Goal: Task Accomplishment & Management: Manage account settings

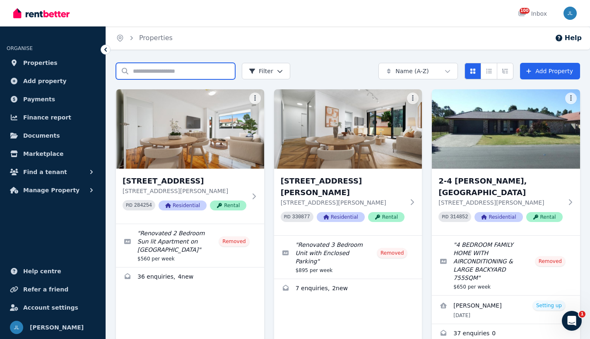
click at [152, 71] on input "Search properties" at bounding box center [175, 71] width 119 height 17
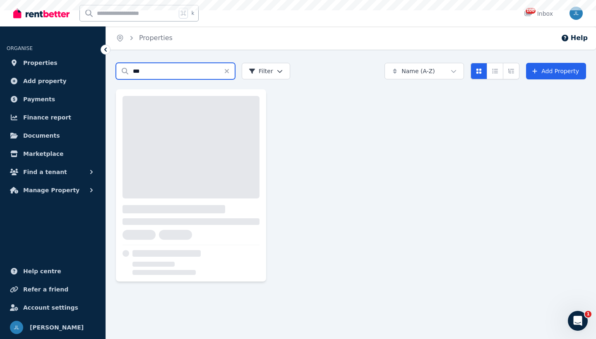
type input "***"
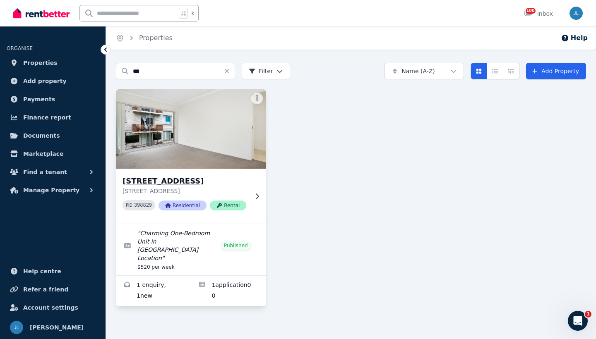
click at [196, 130] on img at bounding box center [191, 129] width 158 height 84
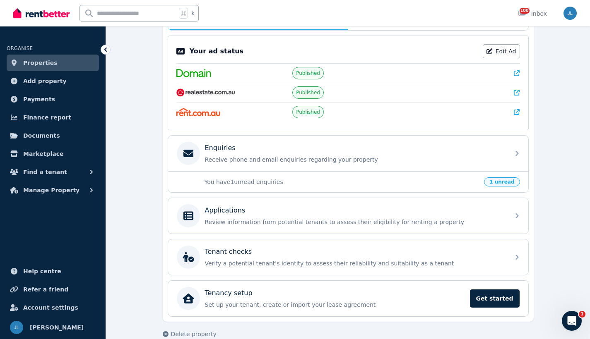
scroll to position [175, 0]
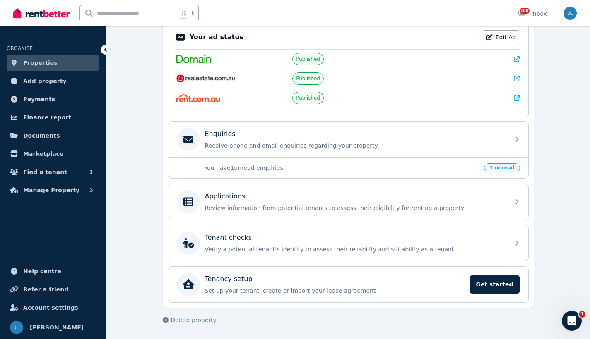
click at [398, 171] on p "You have 1 unread enquiries" at bounding box center [342, 168] width 275 height 8
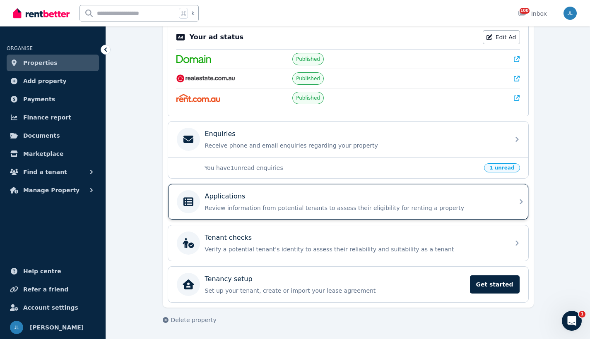
click at [434, 207] on p "Review information from potential tenants to assess their eligibility for renti…" at bounding box center [355, 208] width 300 height 8
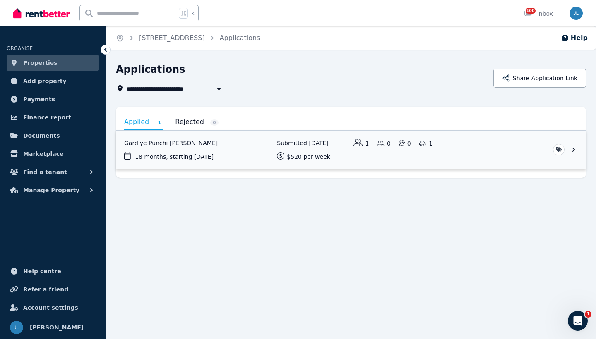
click at [222, 148] on link "View application: Gardiye Punchi Hewage De Silva" at bounding box center [351, 150] width 470 height 39
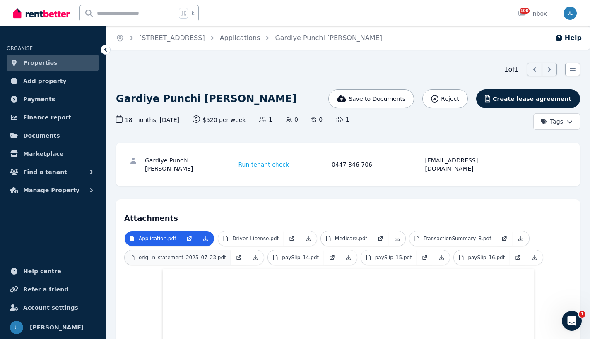
scroll to position [53, 0]
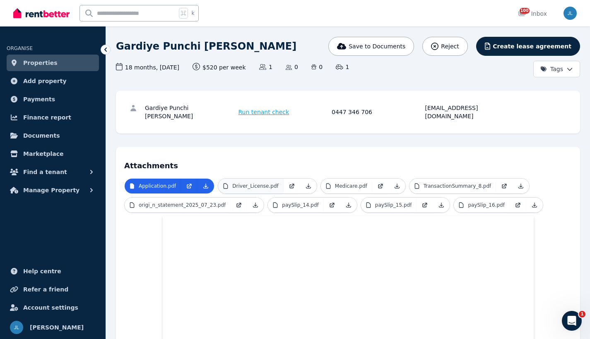
click at [247, 182] on link "Driver_License.pdf" at bounding box center [250, 186] width 65 height 15
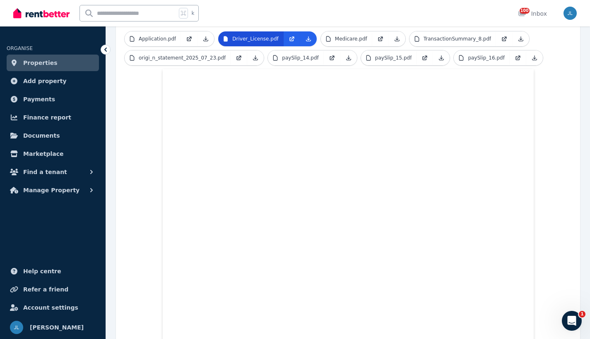
scroll to position [135, 0]
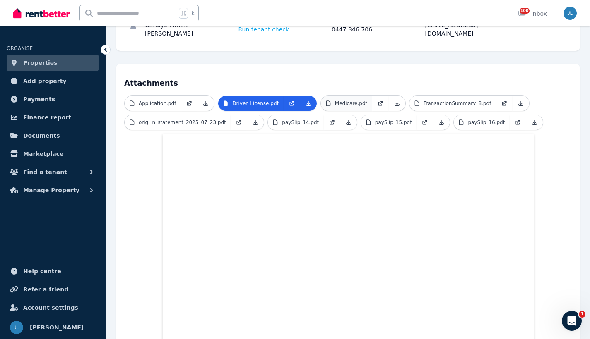
click at [356, 100] on p "Medicare.pdf" at bounding box center [351, 103] width 32 height 7
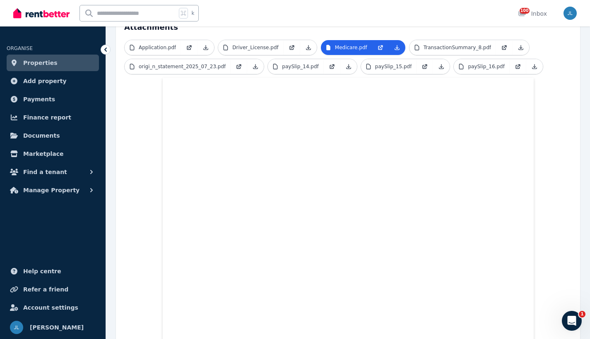
scroll to position [19, 0]
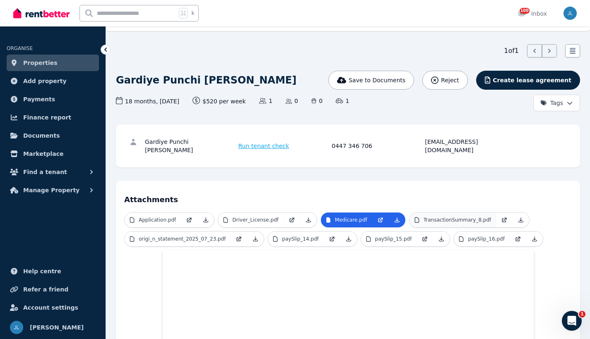
click at [448, 217] on p "TransactionSummary_8.pdf" at bounding box center [458, 220] width 68 height 7
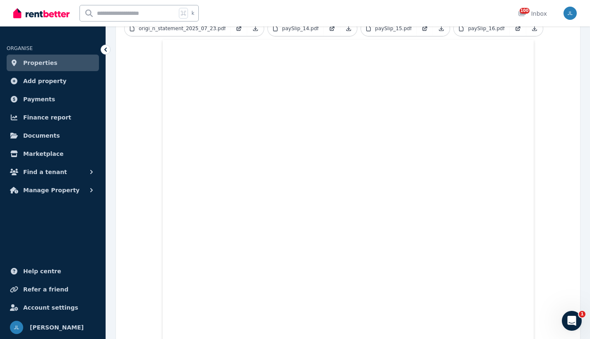
scroll to position [0, 0]
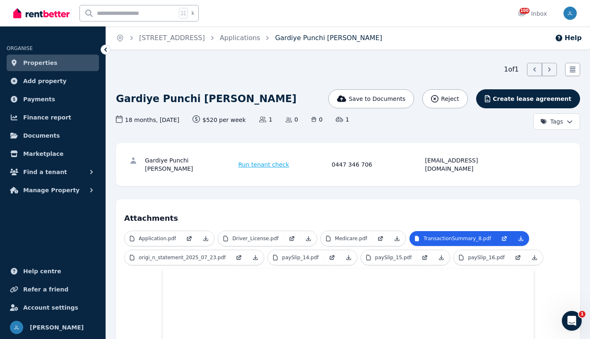
click at [328, 38] on link "Gardiye Punchi [PERSON_NAME]" at bounding box center [328, 38] width 107 height 8
click at [272, 39] on icon "Breadcrumb" at bounding box center [267, 38] width 8 height 8
click at [260, 39] on link "Applications" at bounding box center [240, 38] width 41 height 8
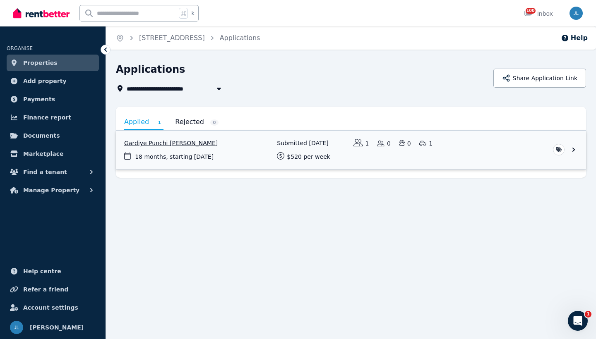
click at [190, 146] on link "View application: Gardiye Punchi Hewage De Silva" at bounding box center [351, 150] width 470 height 39
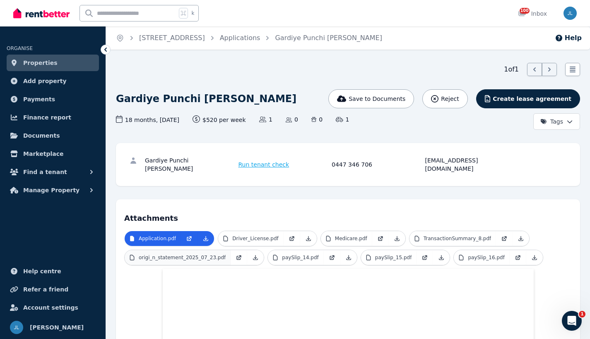
click at [173, 255] on p "origi_n_statement_2025_07_23.pdf" at bounding box center [182, 258] width 87 height 7
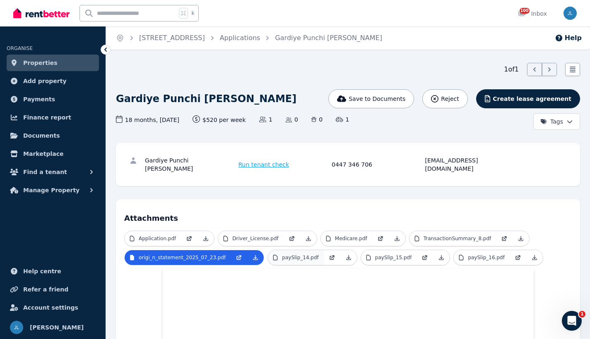
click at [294, 255] on p "paySlip_14.pdf" at bounding box center [300, 258] width 37 height 7
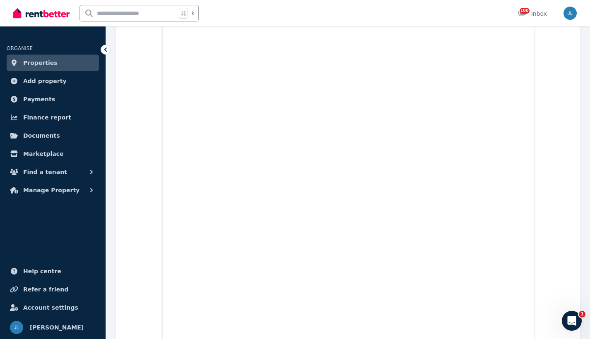
scroll to position [19, 0]
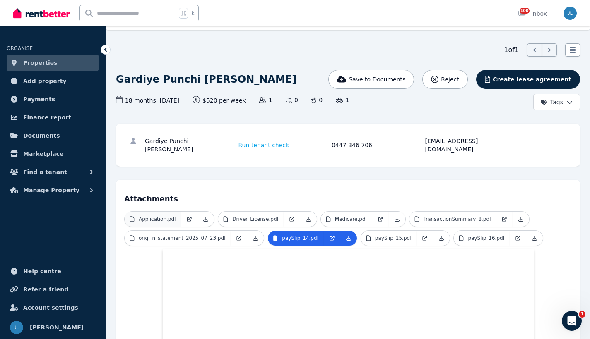
click at [161, 216] on p "Application.pdf" at bounding box center [157, 219] width 37 height 7
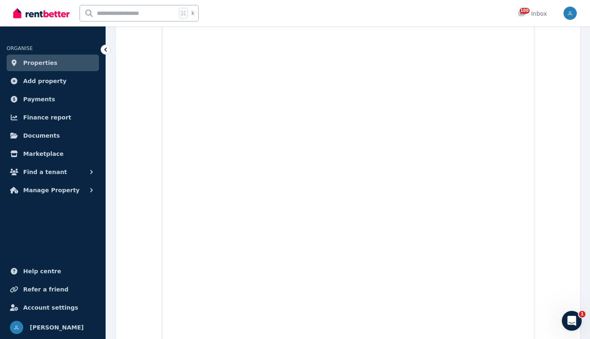
scroll to position [168, 0]
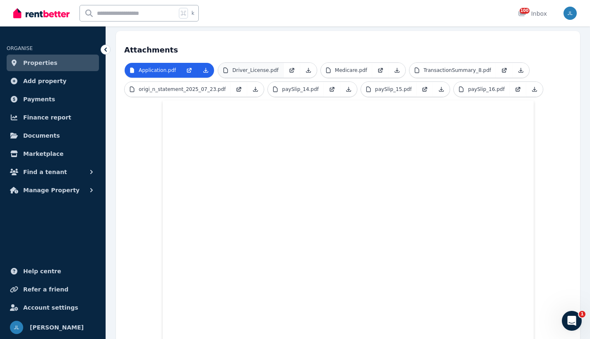
click at [258, 67] on link "Driver_License.pdf" at bounding box center [250, 70] width 65 height 15
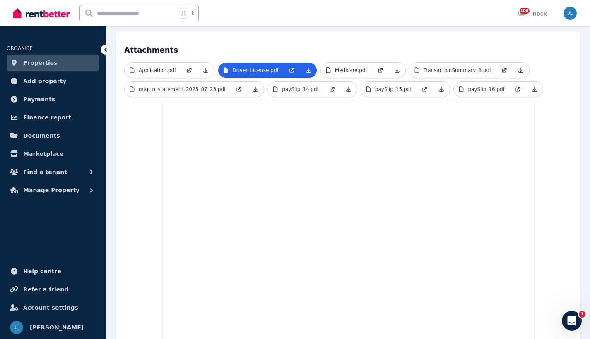
scroll to position [227, 0]
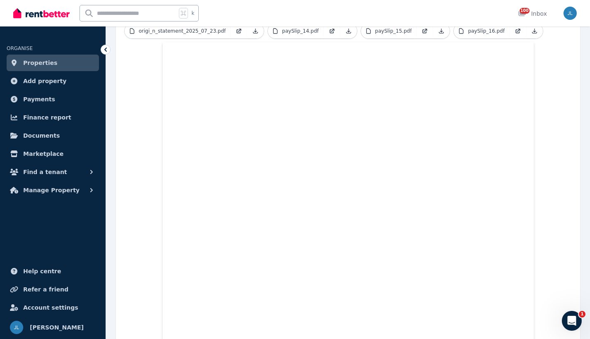
click at [101, 46] on ul "ORGANISE Properties Add property Payments Finance report Documents Marketplace …" at bounding box center [53, 117] width 106 height 164
click at [107, 50] on icon at bounding box center [105, 50] width 8 height 8
